Goal: Obtain resource: Obtain resource

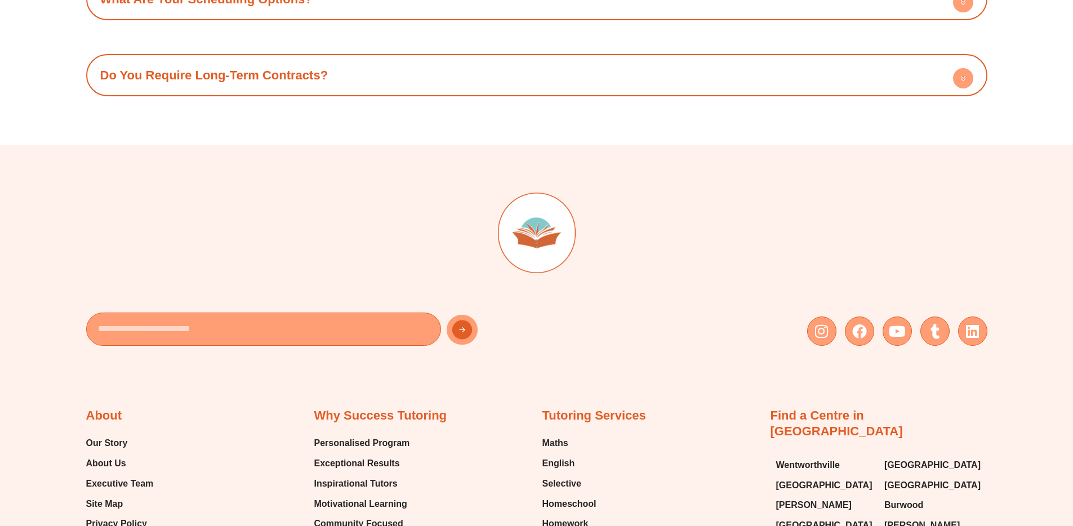
scroll to position [4952, 0]
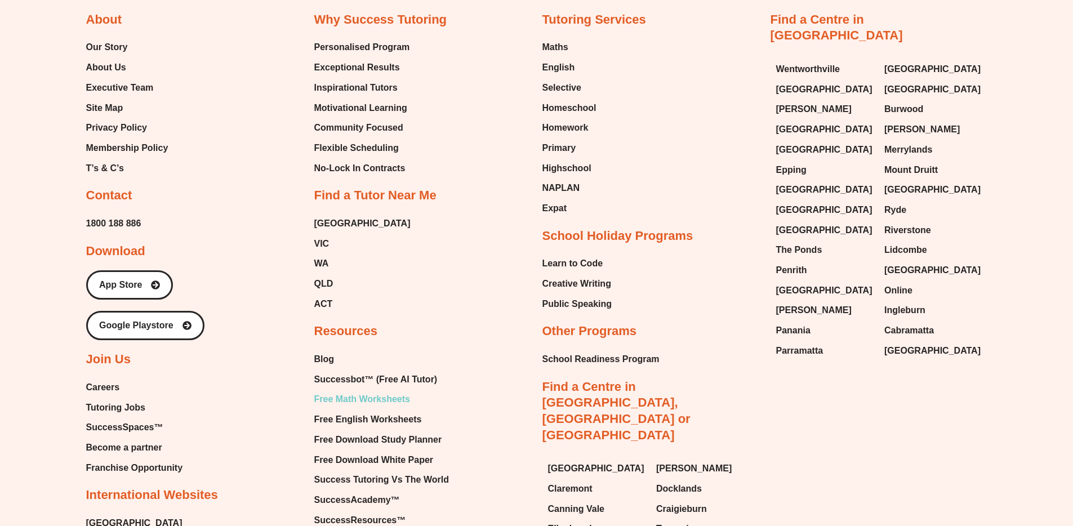
click at [366, 391] on span "Free Math Worksheets" at bounding box center [362, 399] width 96 height 17
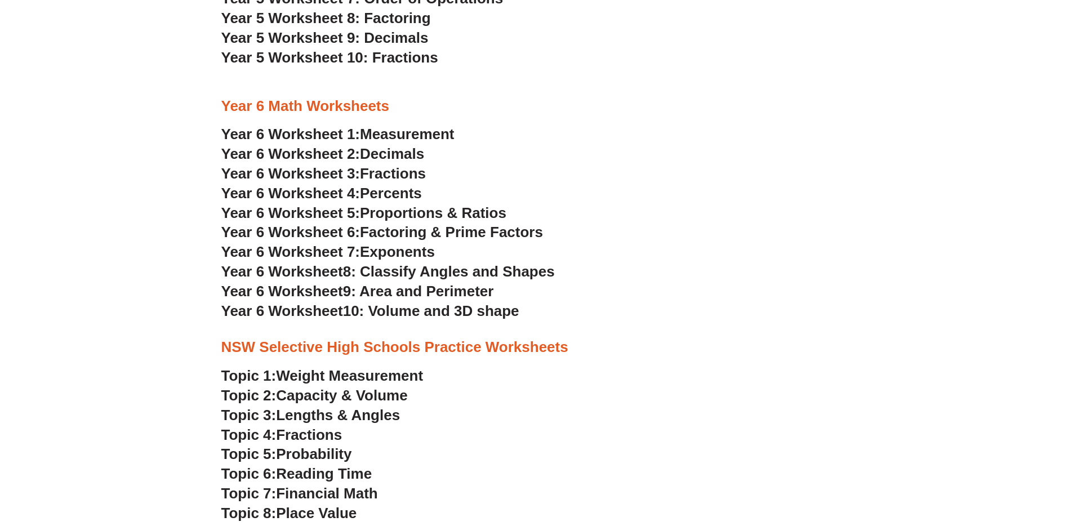
scroll to position [2234, 0]
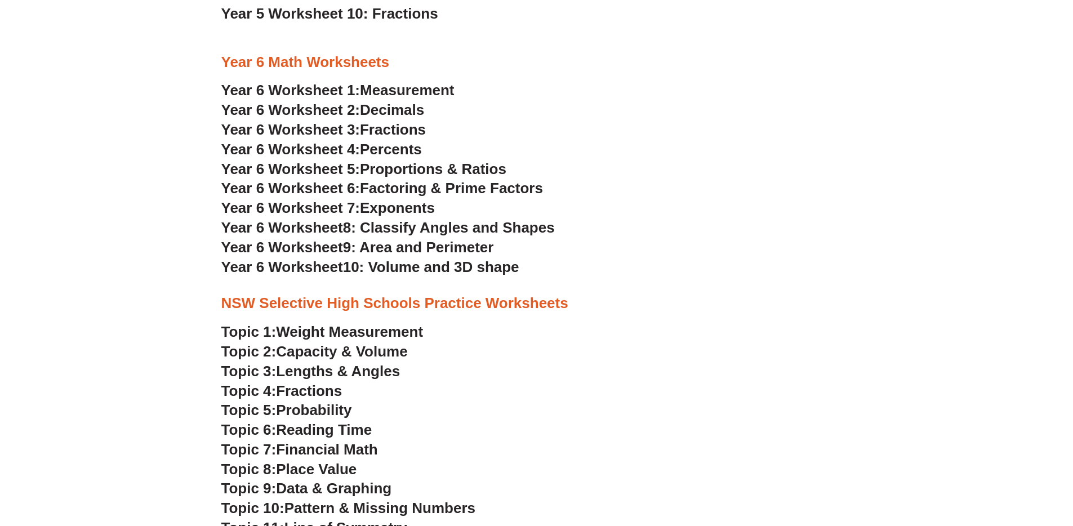
click at [310, 409] on span "Probability" at bounding box center [313, 410] width 75 height 17
click at [387, 151] on span "Percents" at bounding box center [391, 149] width 62 height 17
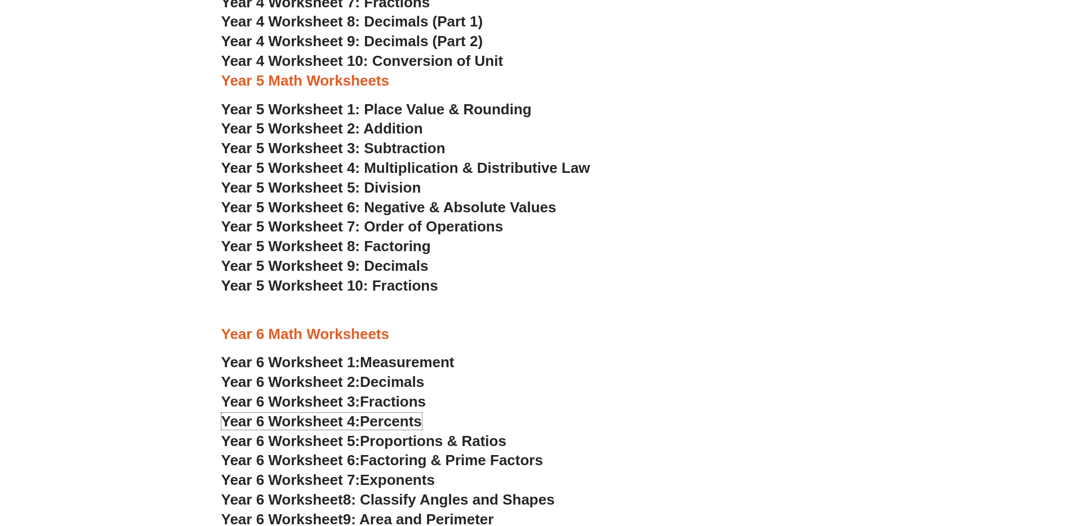
scroll to position [1991, 0]
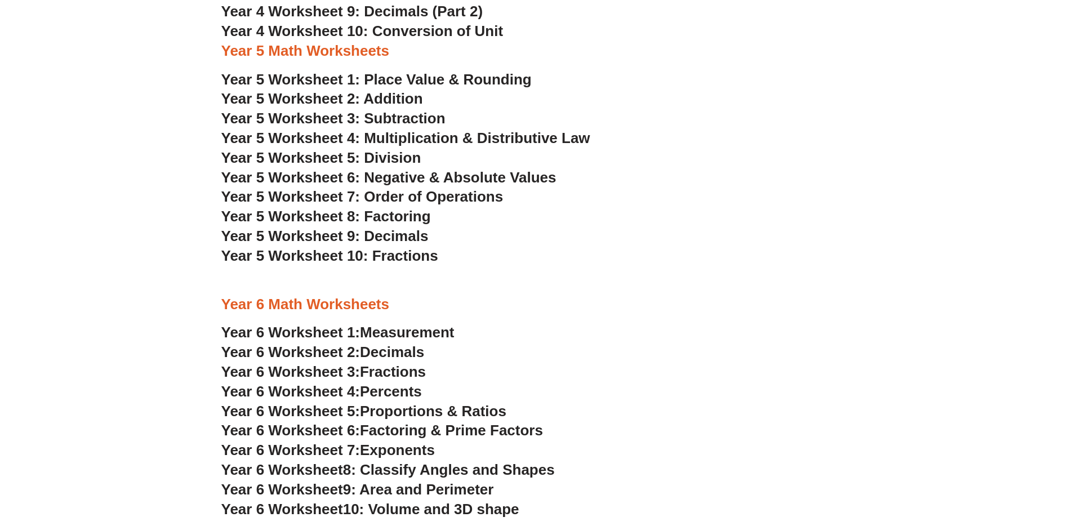
click at [476, 429] on span "Factoring & Prime Factors" at bounding box center [451, 430] width 183 height 17
click at [398, 238] on span "Year 5 Worksheet 9: Decimals" at bounding box center [324, 236] width 207 height 17
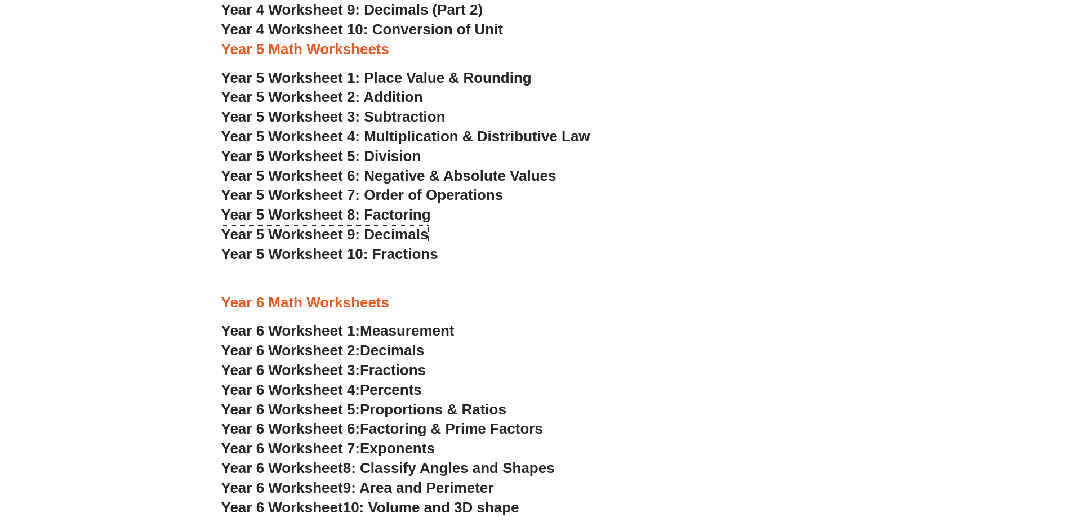
scroll to position [1994, 0]
click at [430, 258] on span "Year 5 Worksheet 10: Fractions" at bounding box center [329, 253] width 217 height 17
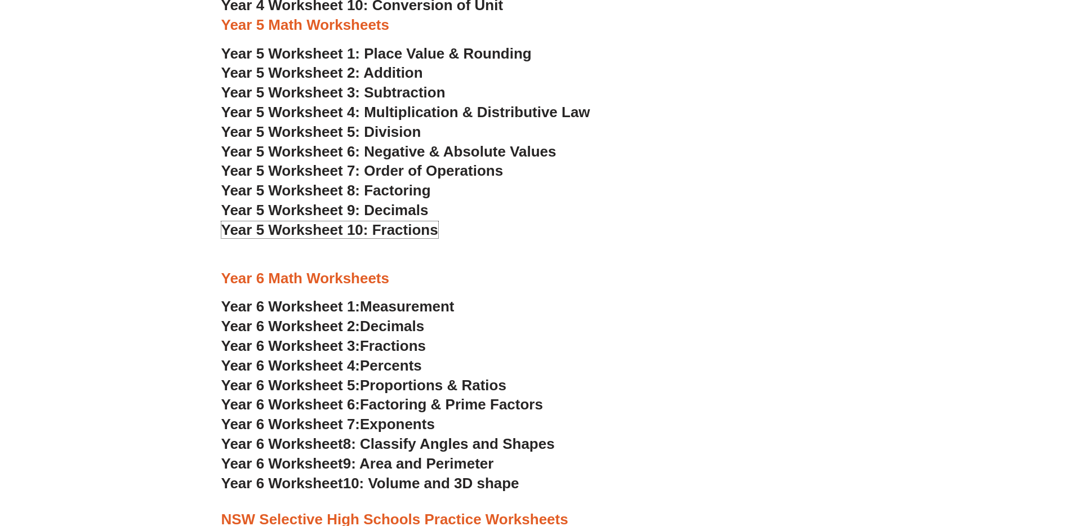
scroll to position [2088, 0]
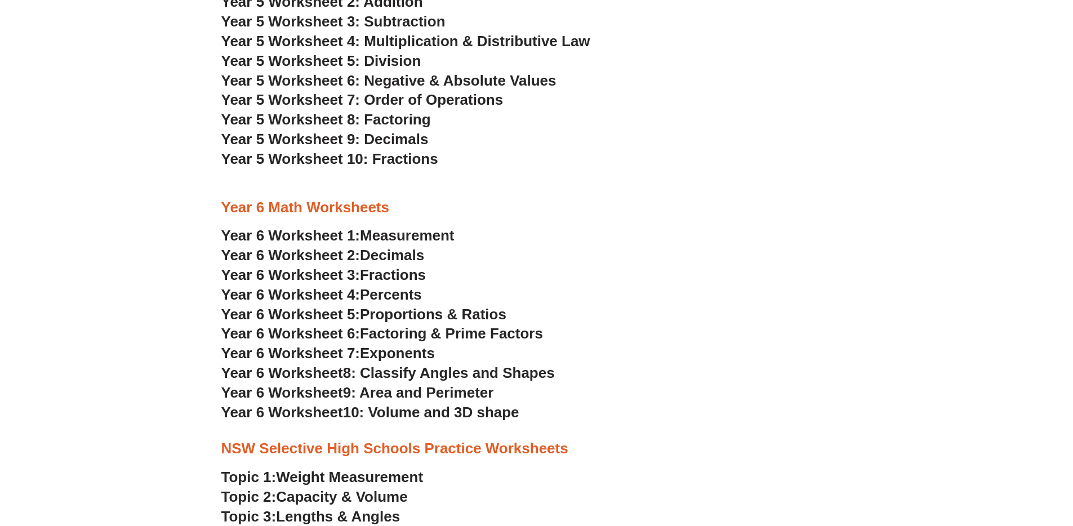
click at [427, 239] on span "Measurement" at bounding box center [407, 235] width 95 height 17
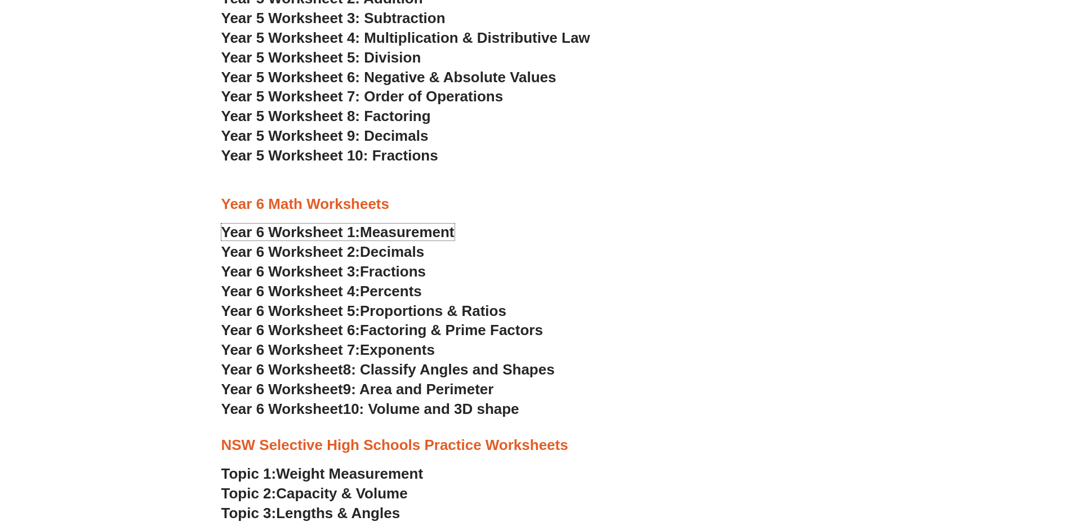
scroll to position [2093, 0]
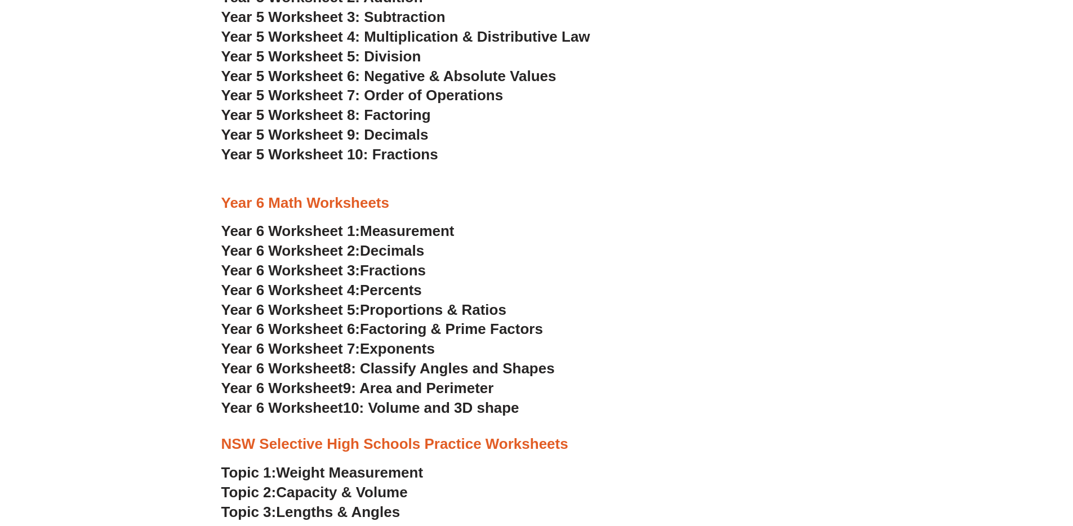
click at [458, 411] on span "10: Volume and 3D shape" at bounding box center [431, 407] width 176 height 17
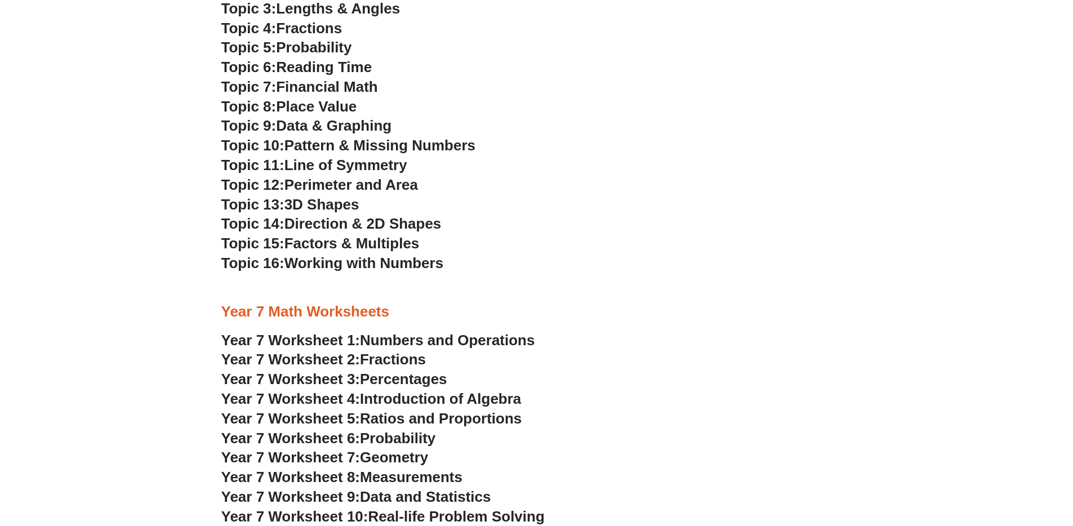
scroll to position [2597, 0]
click at [393, 440] on span "Probability" at bounding box center [397, 437] width 75 height 17
click at [402, 380] on span "Percentages" at bounding box center [403, 378] width 87 height 17
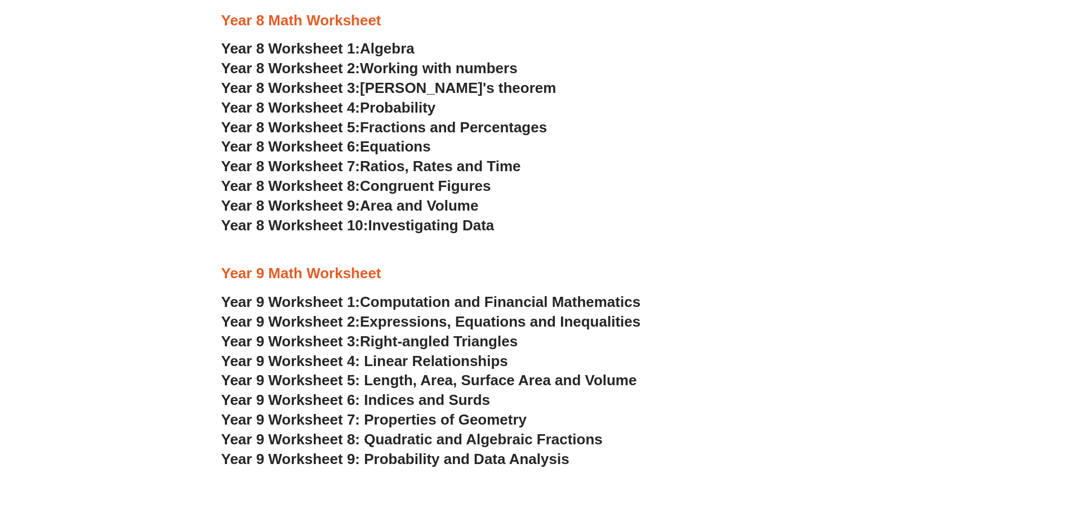
scroll to position [3024, 0]
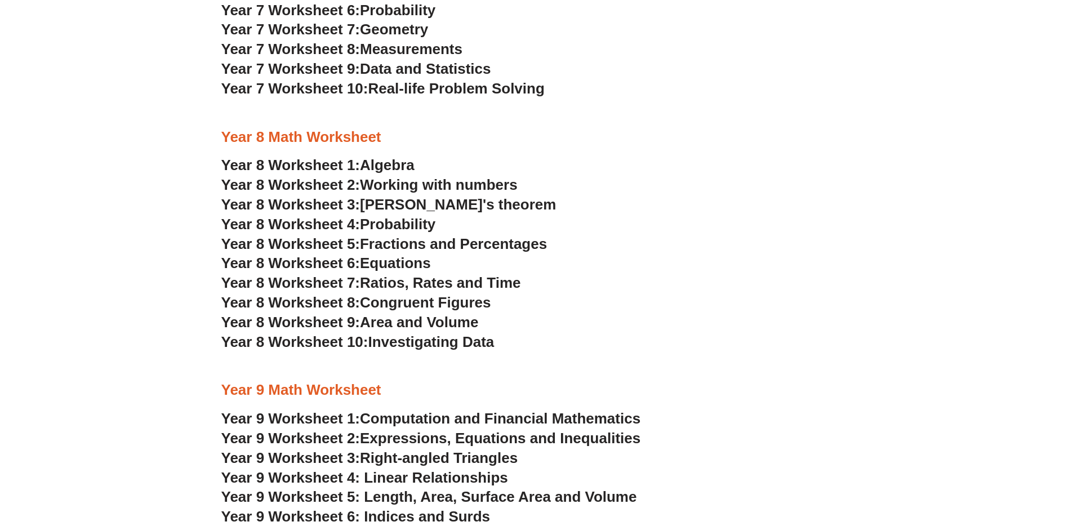
click at [428, 321] on span "Area and Volume" at bounding box center [419, 322] width 118 height 17
click at [425, 225] on span "Probability" at bounding box center [397, 224] width 75 height 17
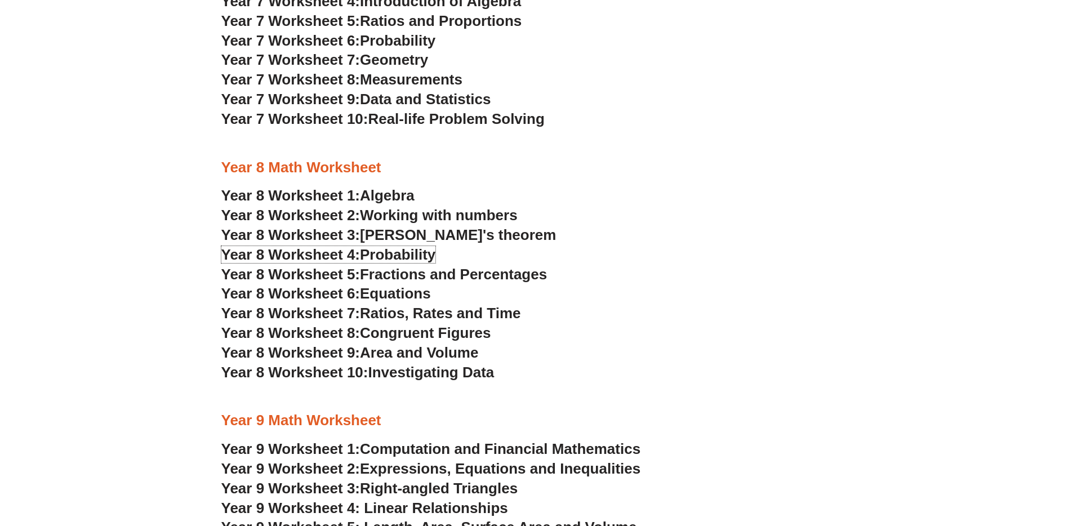
scroll to position [2993, 0]
click at [428, 122] on span "Real-life Problem Solving" at bounding box center [456, 119] width 176 height 17
